Goal: Task Accomplishment & Management: Manage account settings

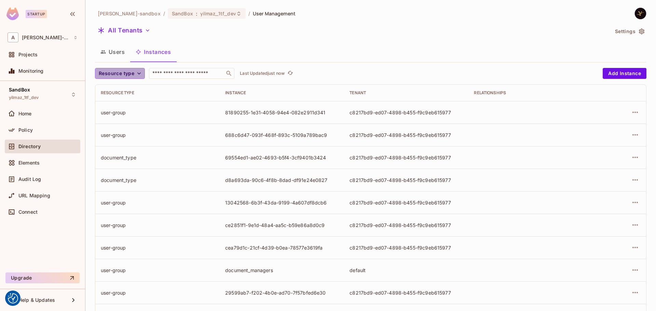
click at [123, 75] on span "Resource type" at bounding box center [117, 73] width 36 height 9
click at [121, 116] on span "document_type" at bounding box center [118, 118] width 36 height 6
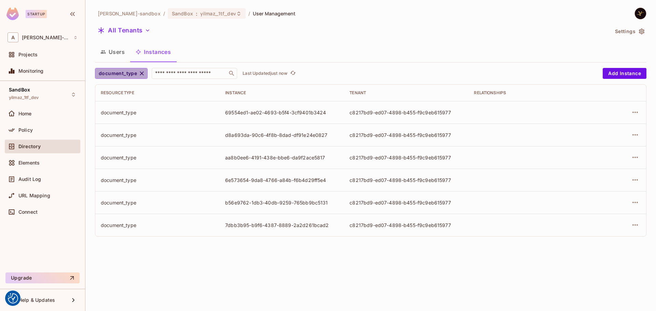
click at [119, 74] on span "document_type" at bounding box center [118, 73] width 38 height 9
click at [118, 101] on span "document" at bounding box center [124, 103] width 48 height 6
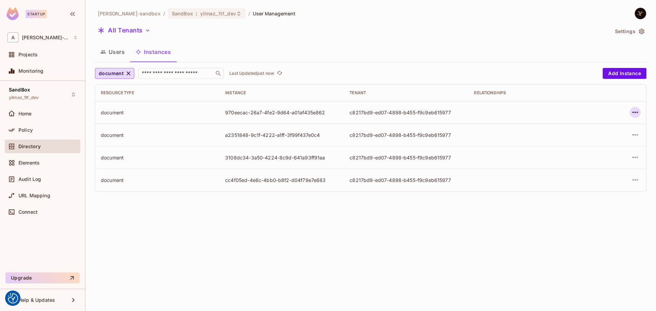
click at [631, 114] on button "button" at bounding box center [635, 112] width 11 height 11
click at [608, 139] on li "Edit Attributes" at bounding box center [592, 143] width 86 height 15
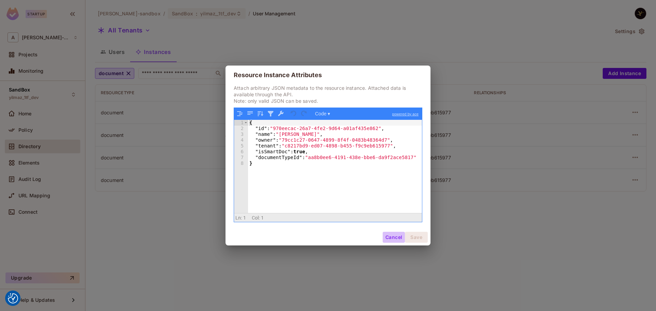
click at [393, 235] on button "Cancel" at bounding box center [394, 237] width 22 height 11
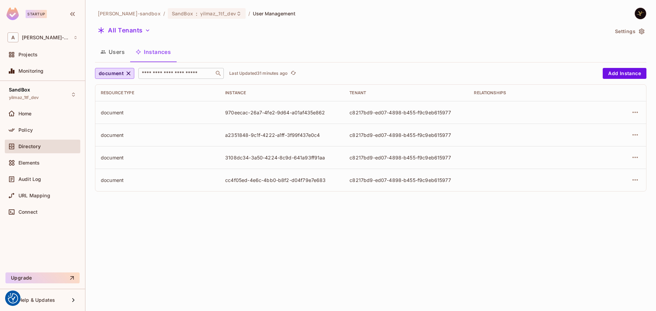
click at [194, 75] on input "text" at bounding box center [176, 73] width 72 height 7
